Goal: Task Accomplishment & Management: Use online tool/utility

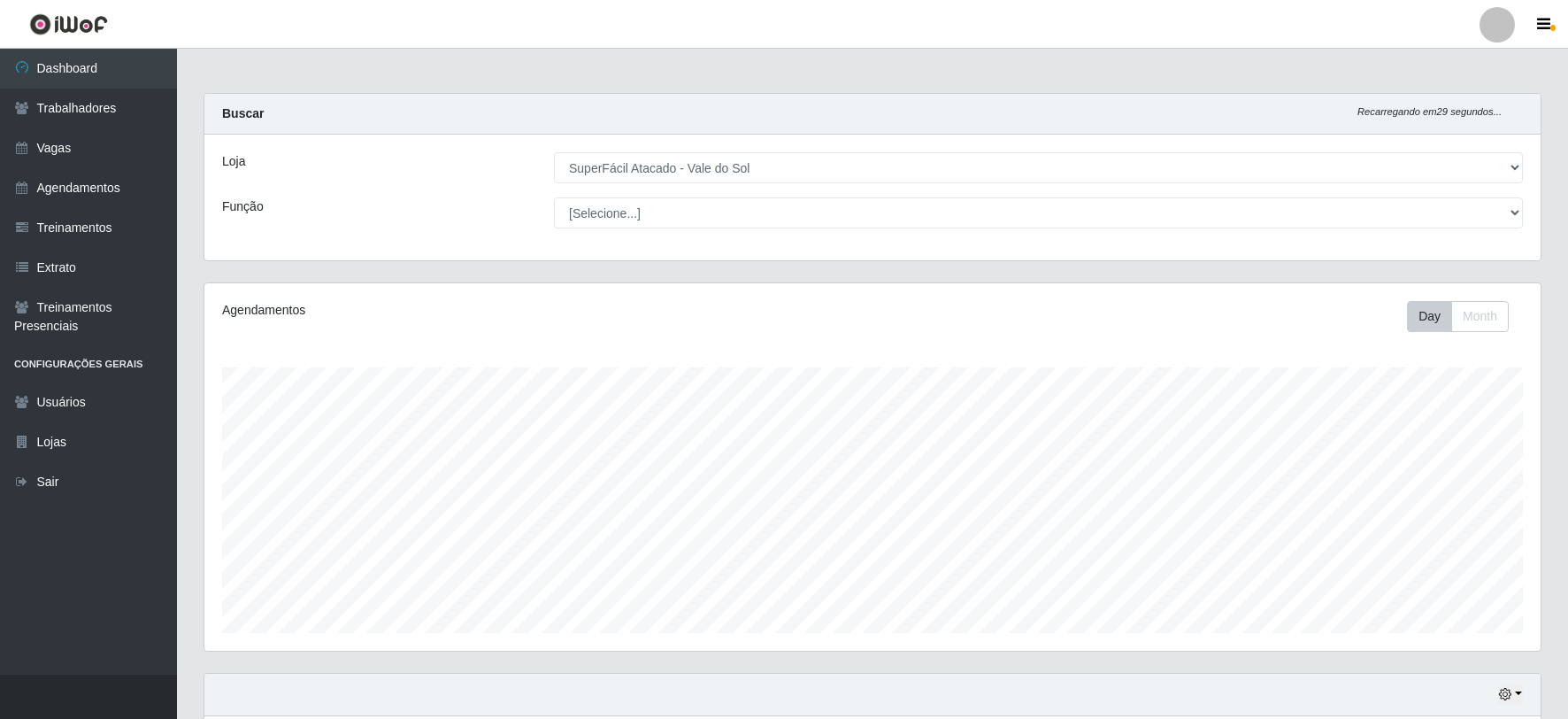
select select "502"
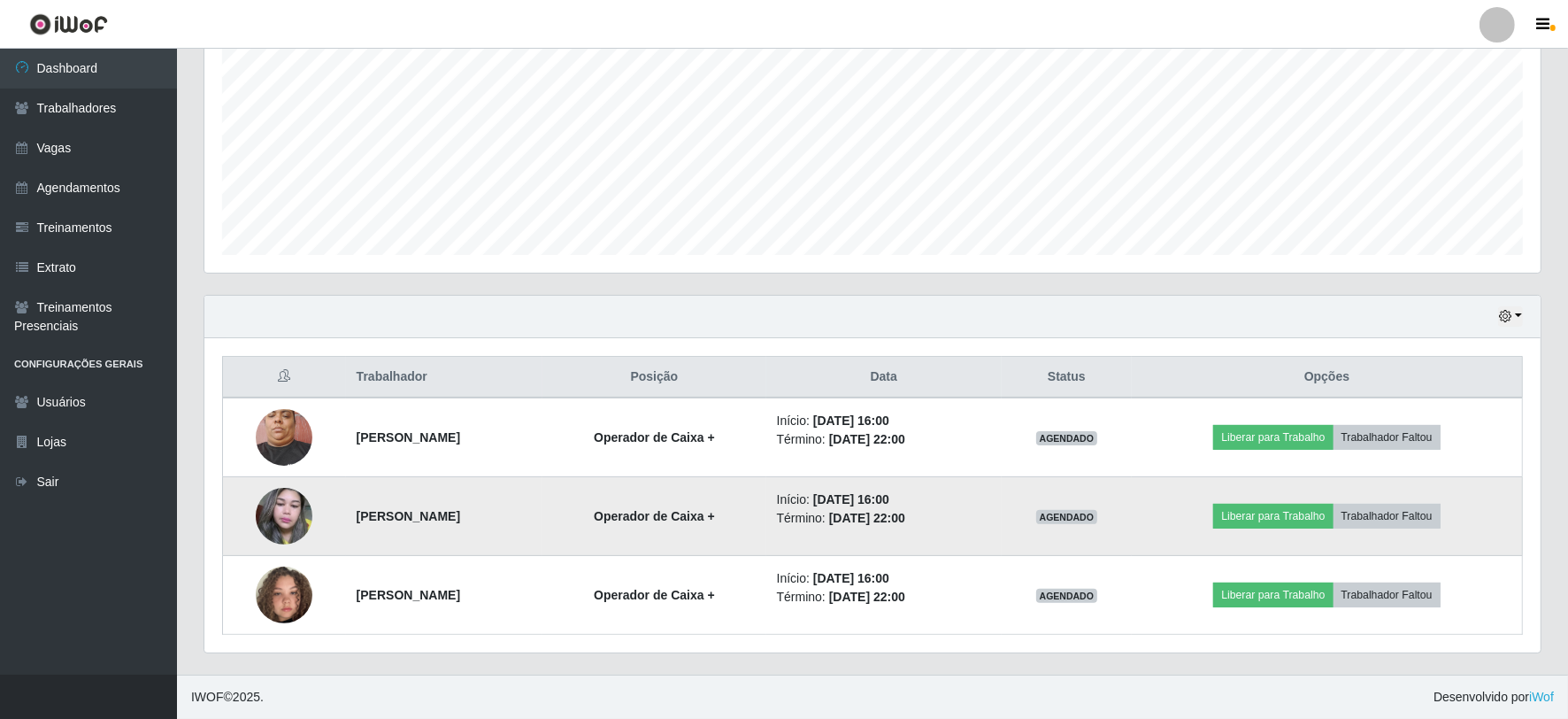
scroll to position [366, 1336]
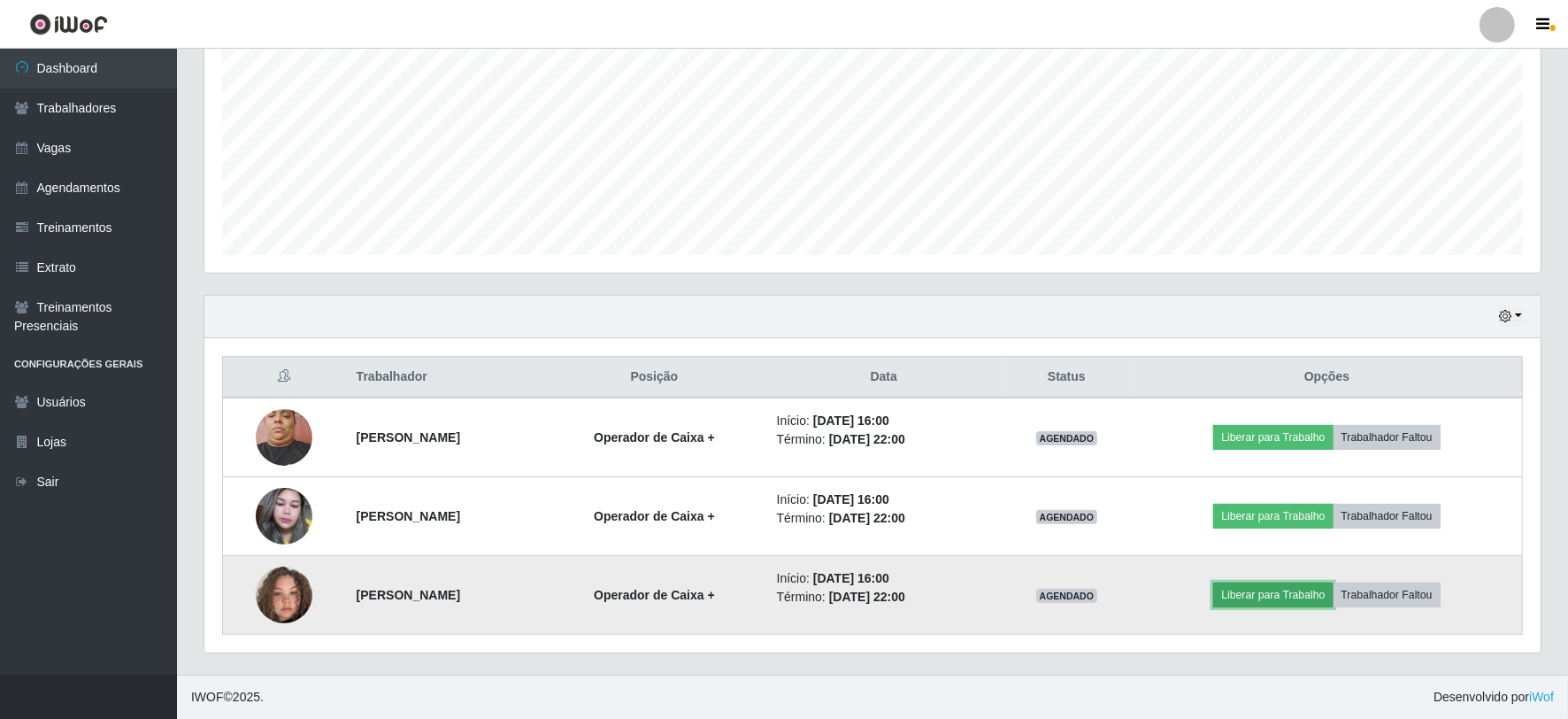
click at [1285, 598] on button "Liberar para Trabalho" at bounding box center [1273, 594] width 119 height 24
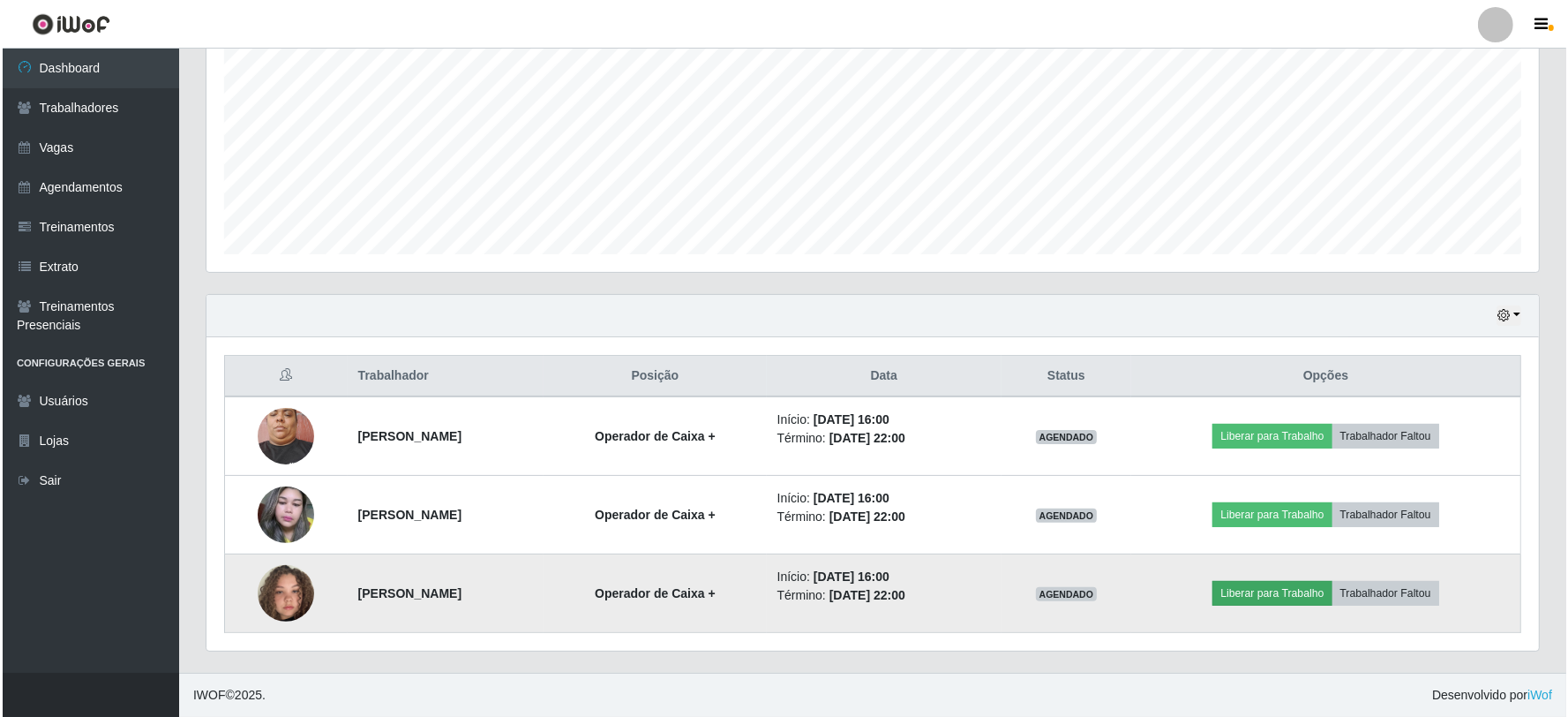
scroll to position [365, 1321]
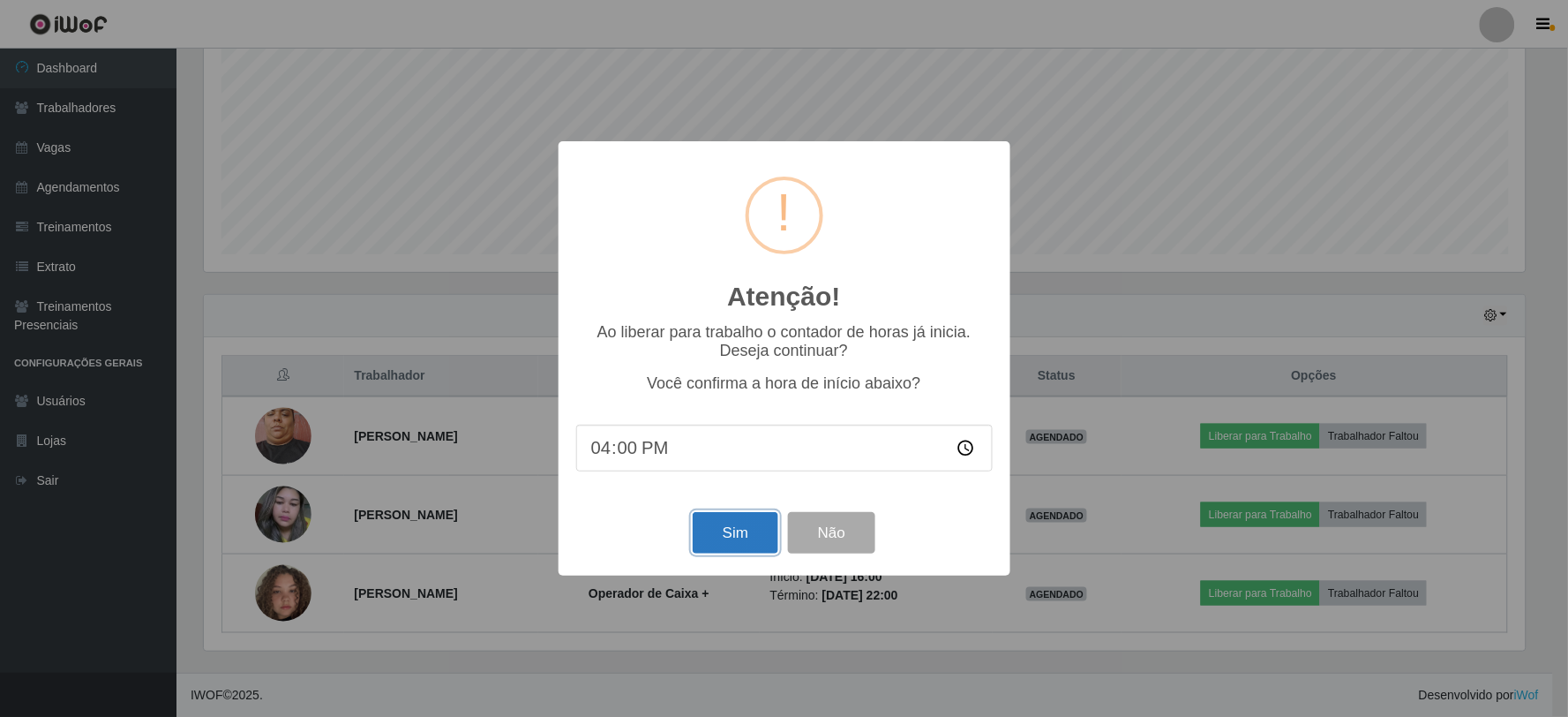
click at [727, 517] on button "Sim" at bounding box center [735, 532] width 86 height 42
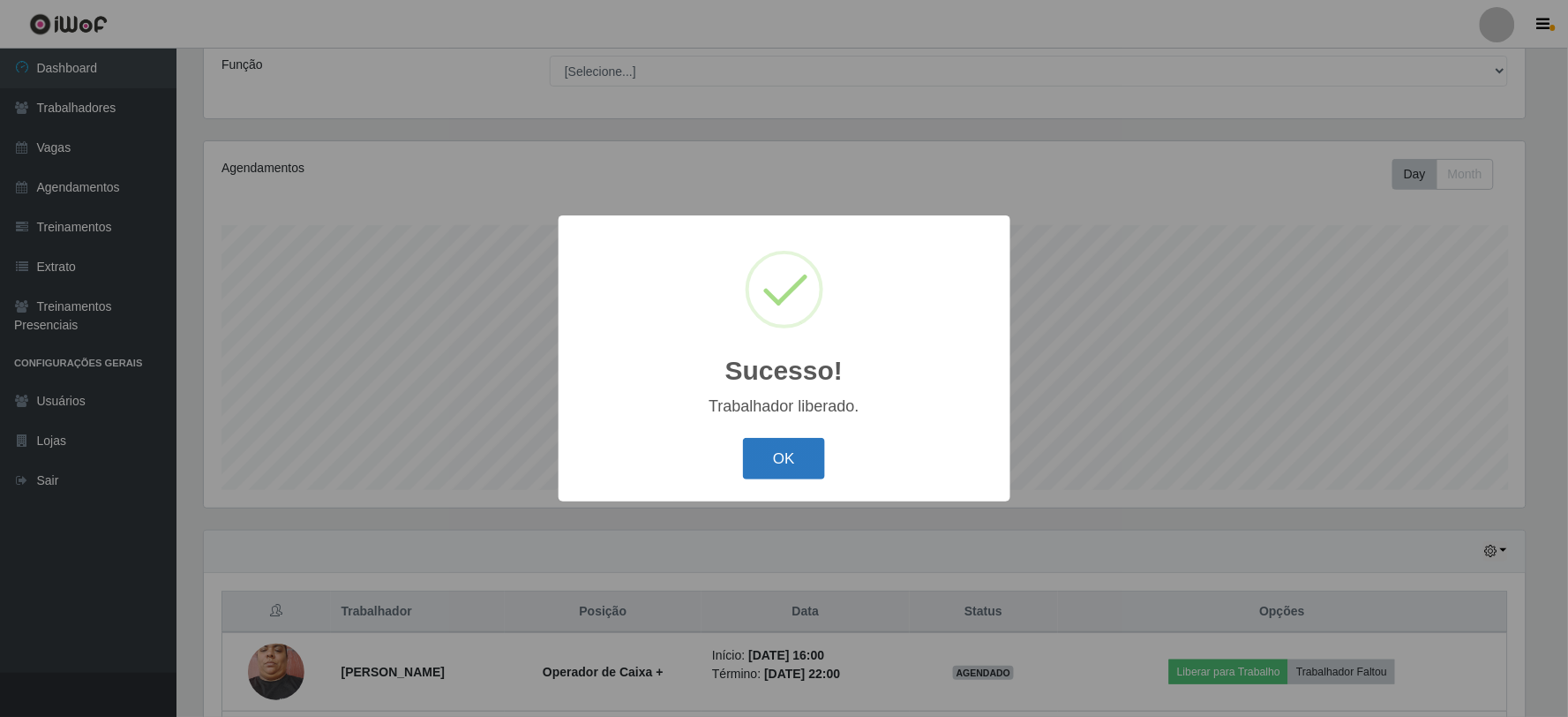
click at [791, 462] on button "OK" at bounding box center [784, 458] width 82 height 42
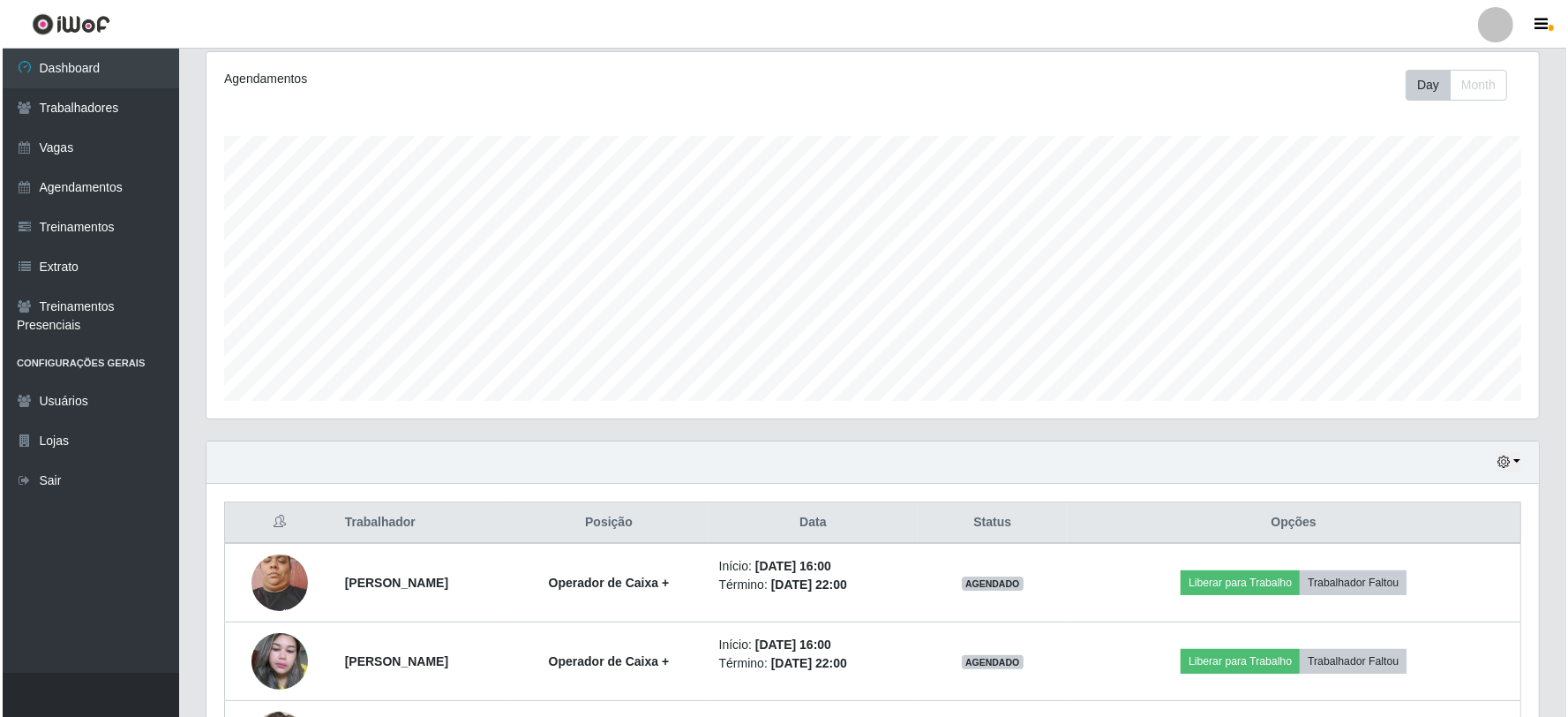
scroll to position [377, 0]
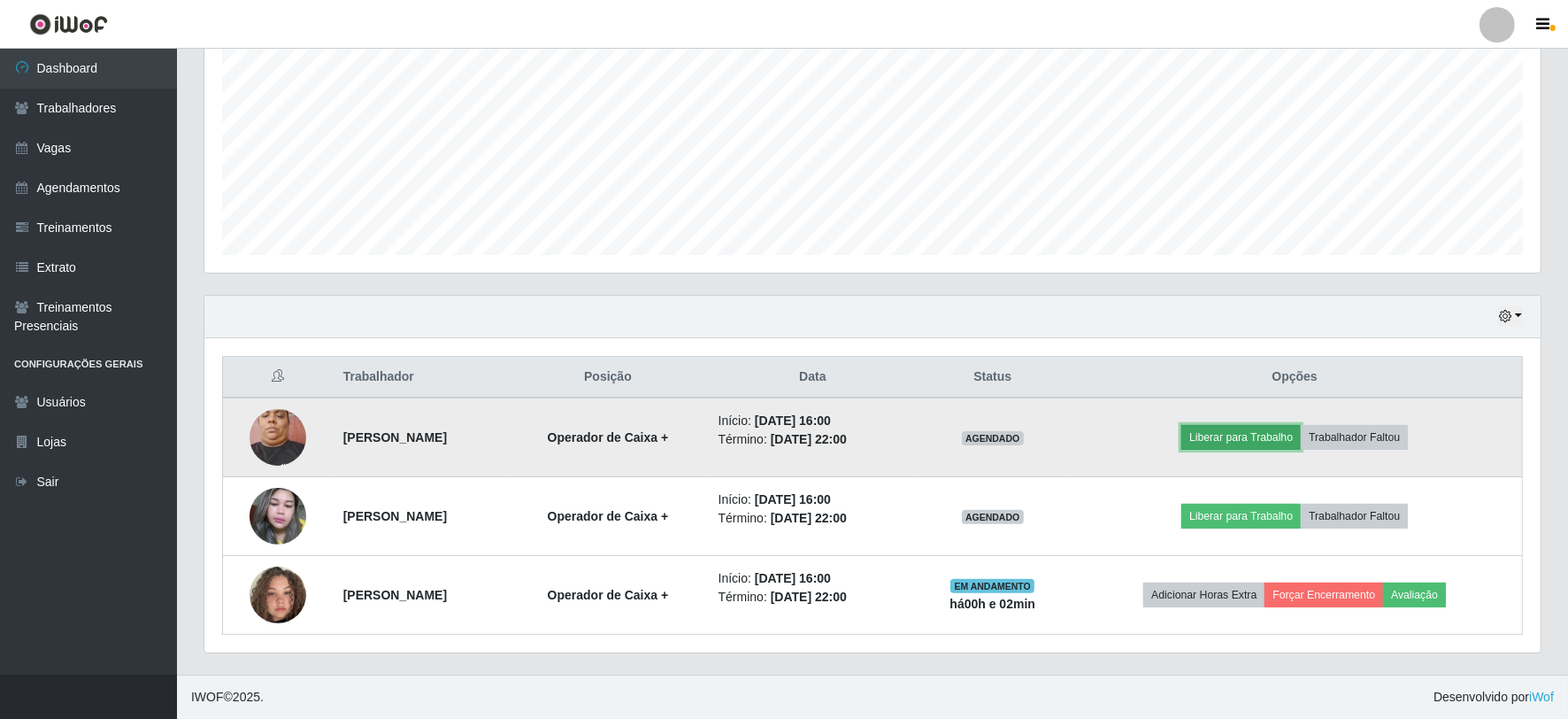
click at [1243, 435] on button "Liberar para Trabalho" at bounding box center [1241, 437] width 119 height 24
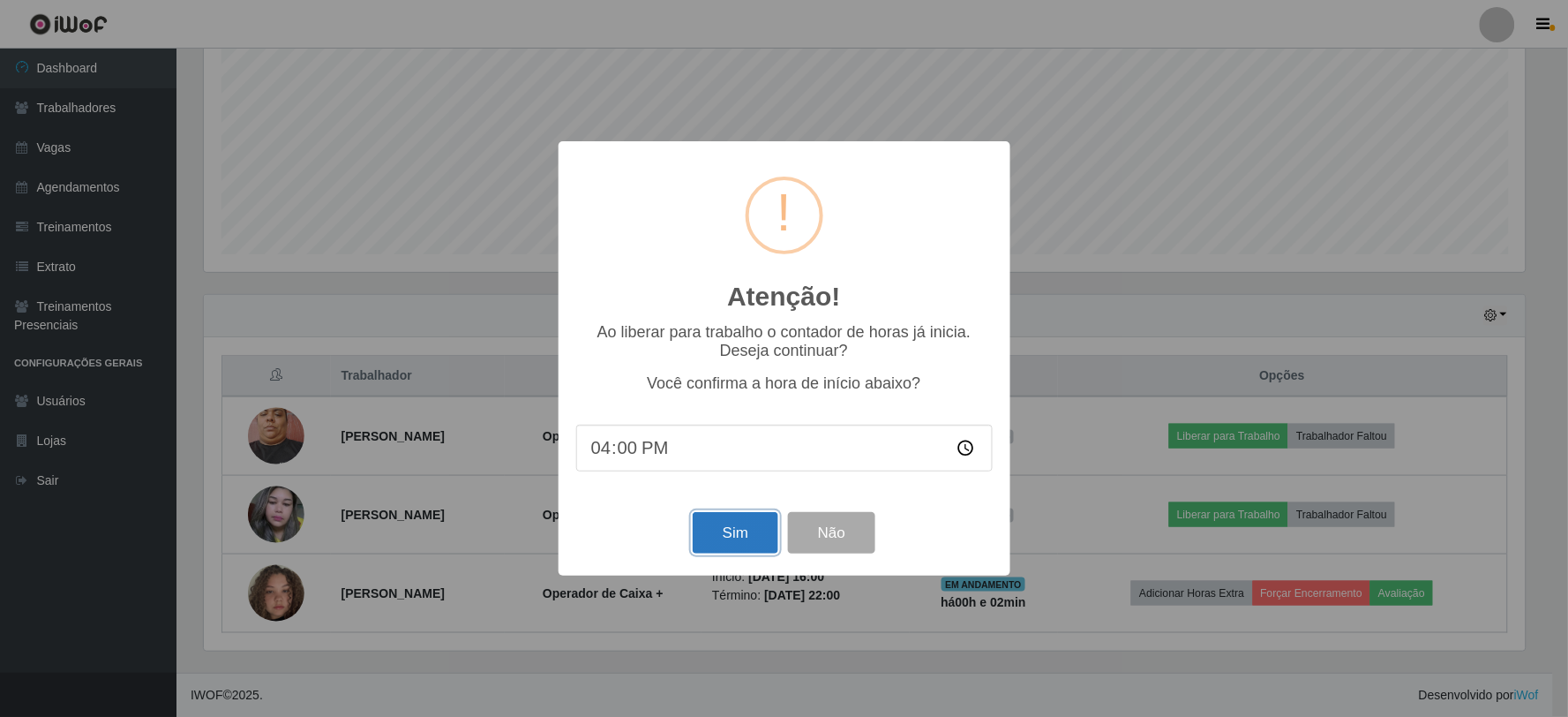
click at [721, 530] on button "Sim" at bounding box center [735, 532] width 86 height 42
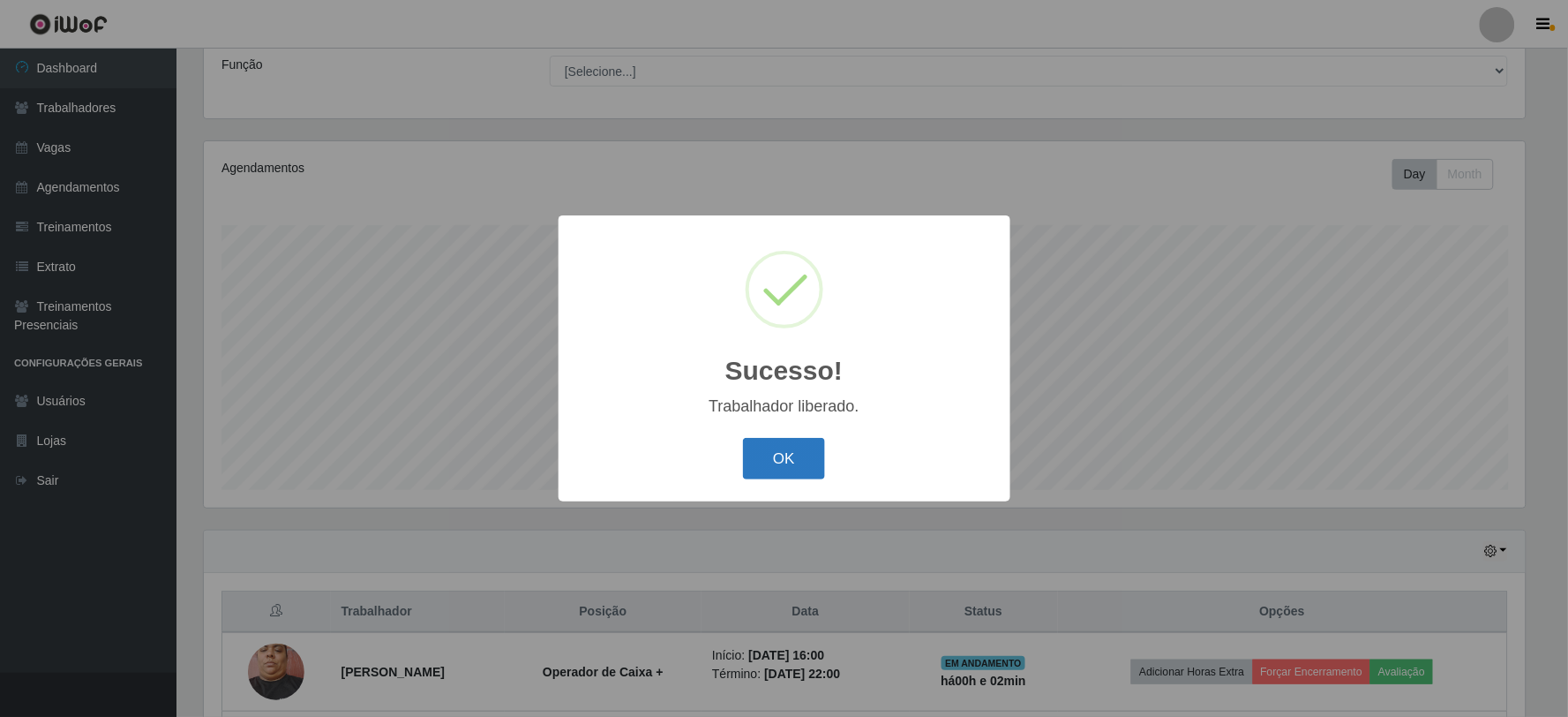
click at [816, 455] on button "OK" at bounding box center [784, 458] width 82 height 42
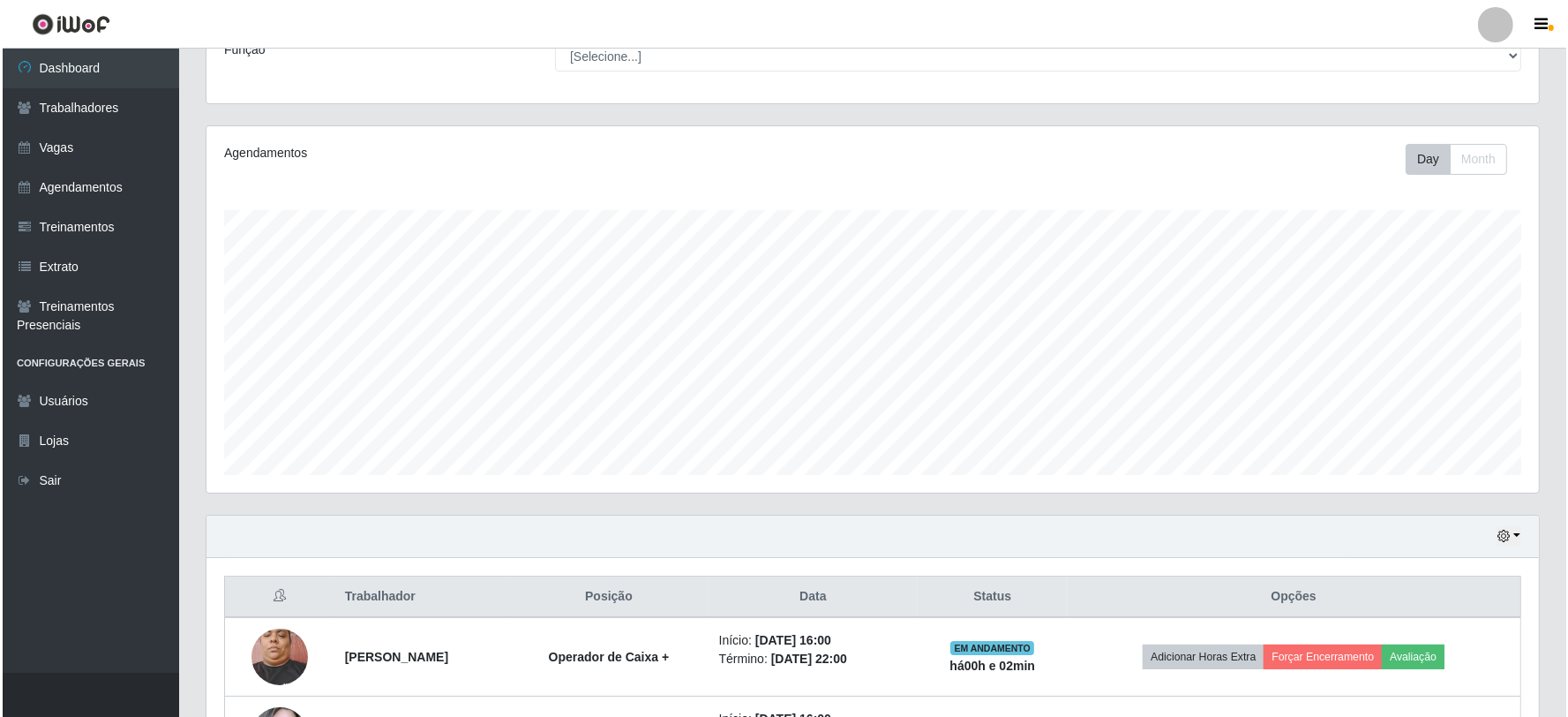
scroll to position [377, 0]
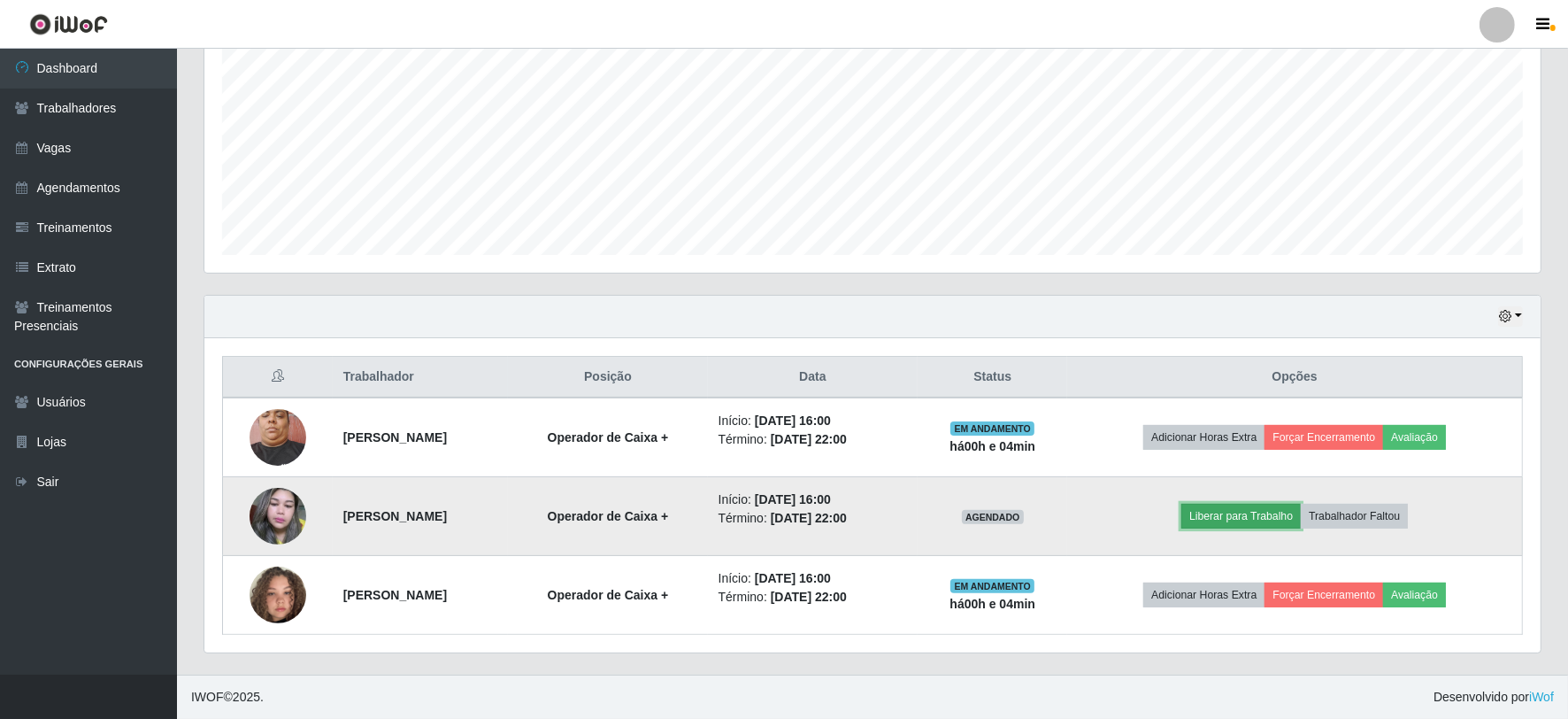
click at [1227, 506] on button "Liberar para Trabalho" at bounding box center [1241, 515] width 119 height 24
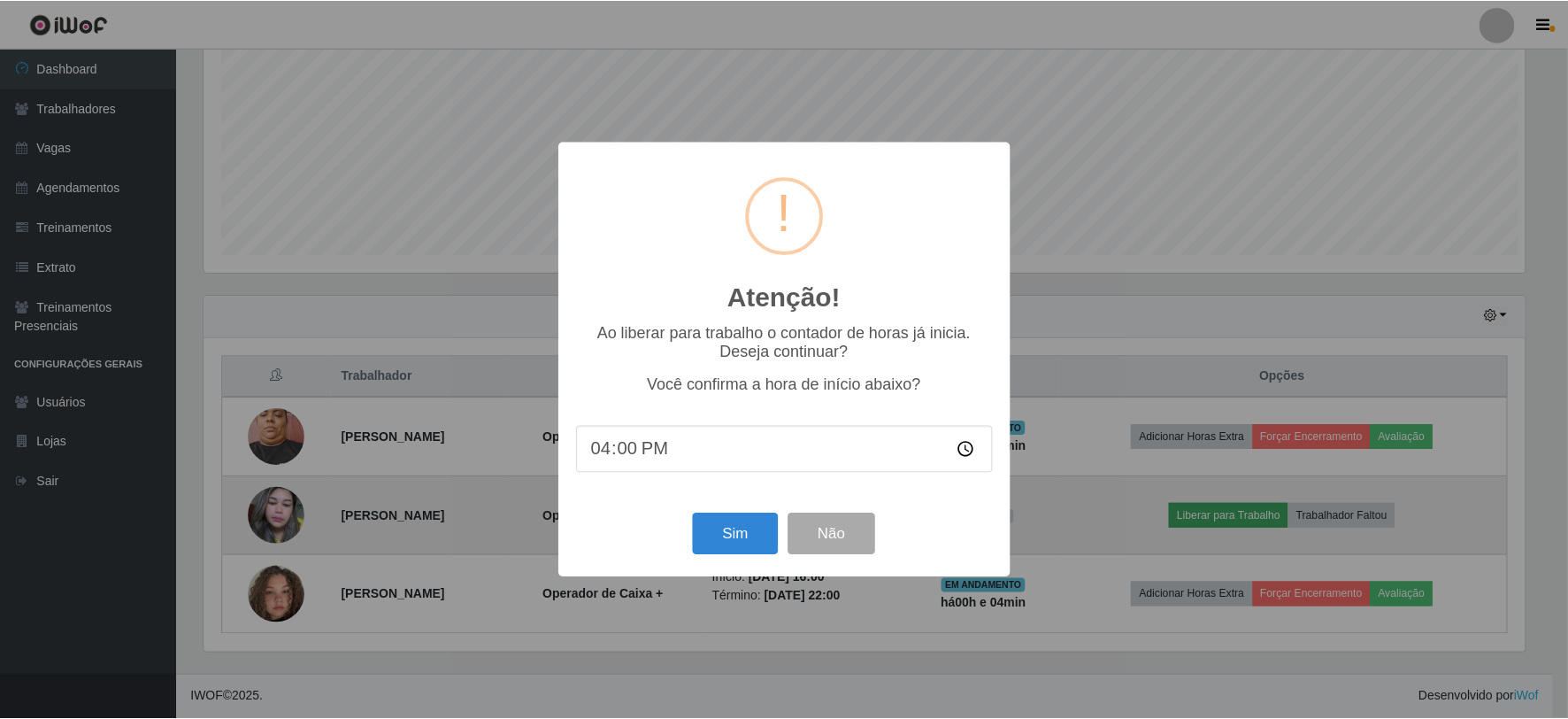
scroll to position [366, 1325]
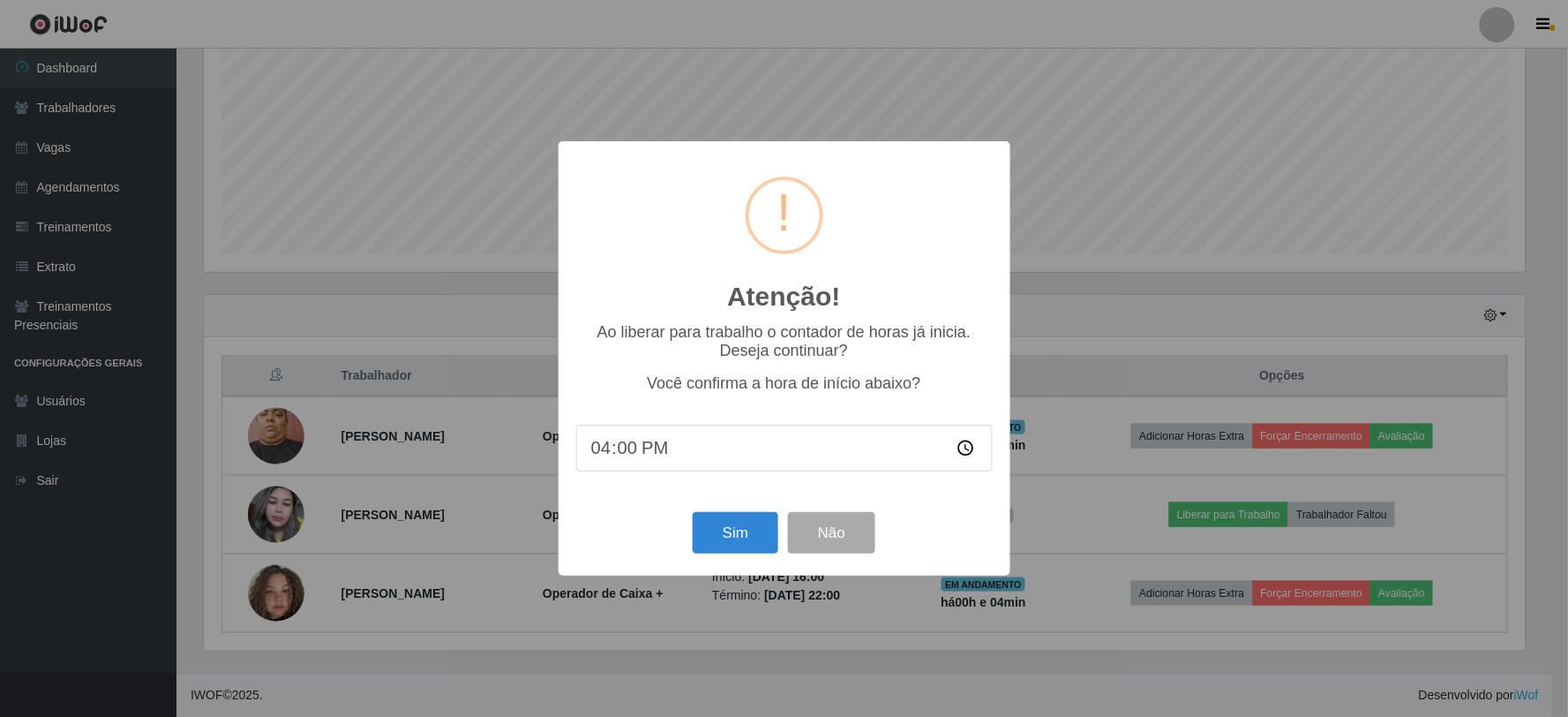
click at [631, 434] on input "16:00" at bounding box center [785, 448] width 417 height 47
click at [631, 450] on input "16:00" at bounding box center [785, 448] width 417 height 47
type input "16:02"
click at [719, 544] on button "Sim" at bounding box center [735, 532] width 86 height 42
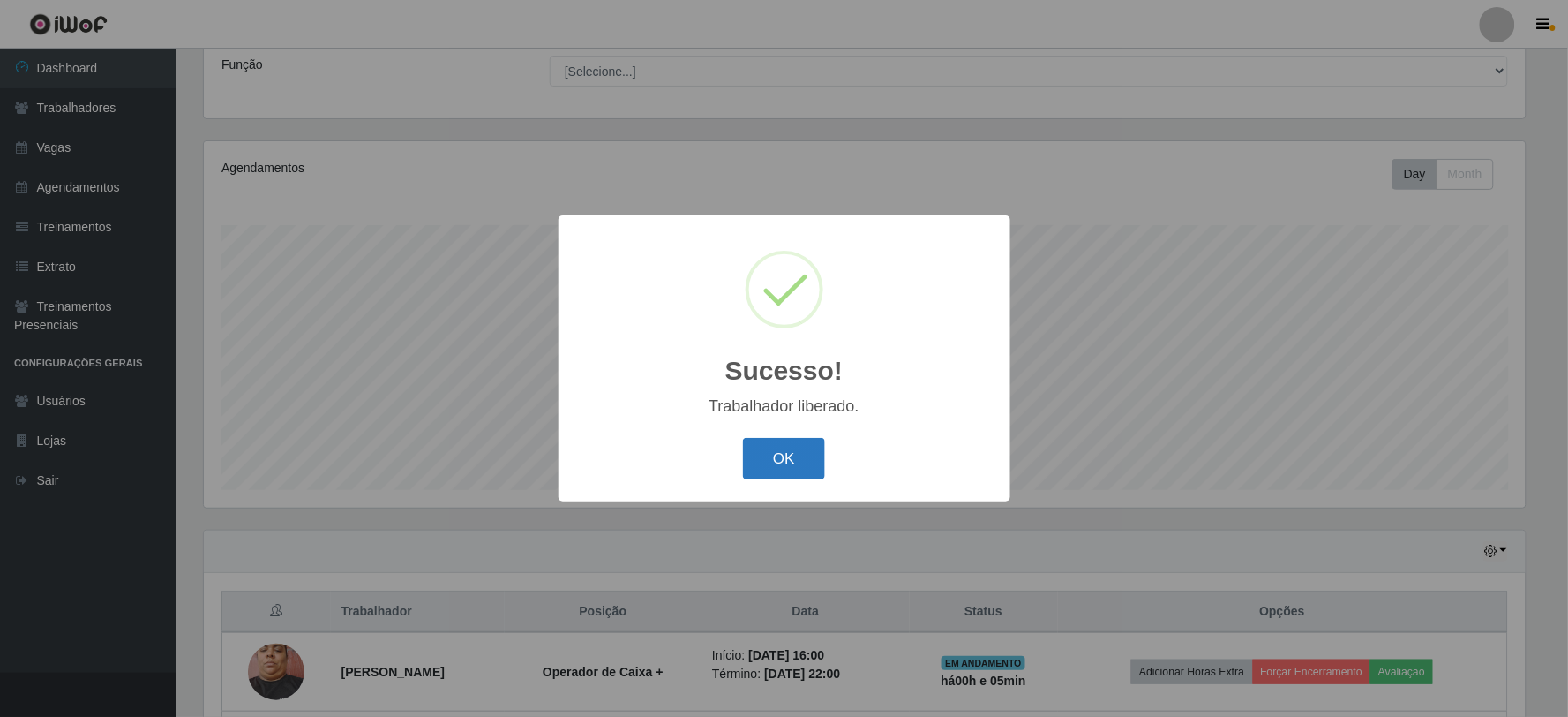
click at [763, 454] on button "OK" at bounding box center [784, 458] width 82 height 42
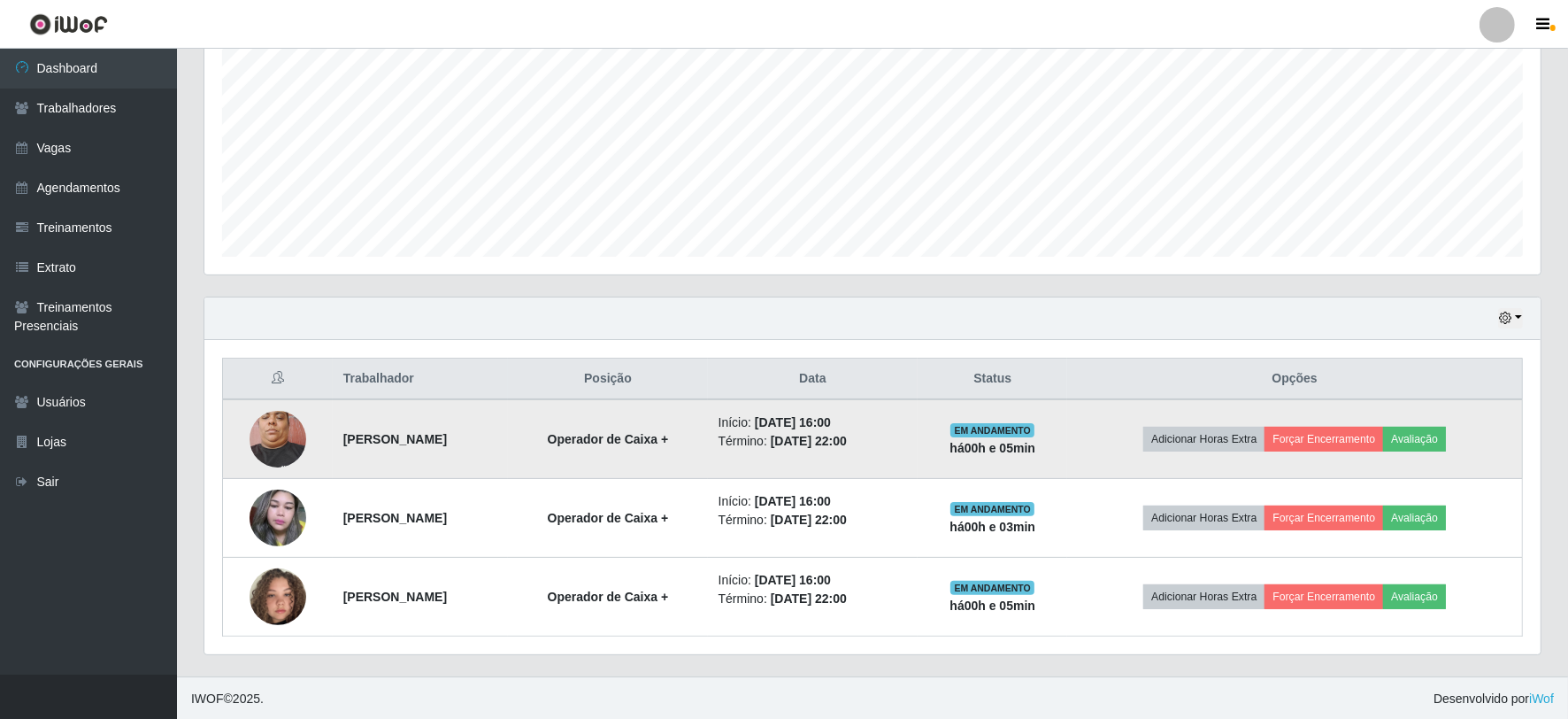
scroll to position [378, 0]
